Goal: Navigation & Orientation: Find specific page/section

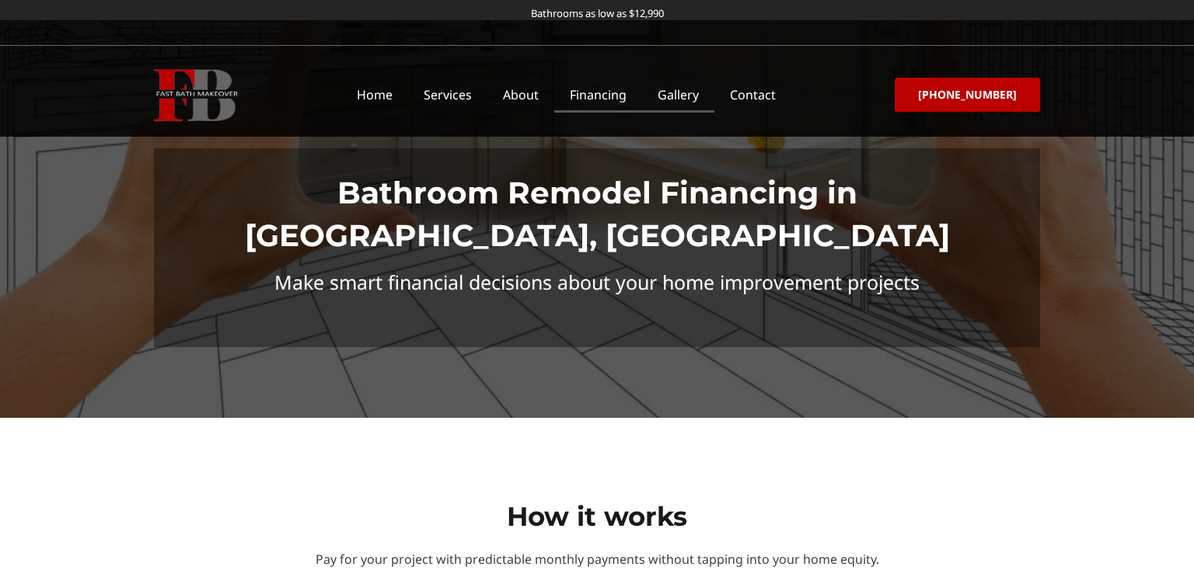
click at [679, 92] on link "Gallery" at bounding box center [678, 95] width 72 height 36
